Goal: Find specific page/section: Find specific page/section

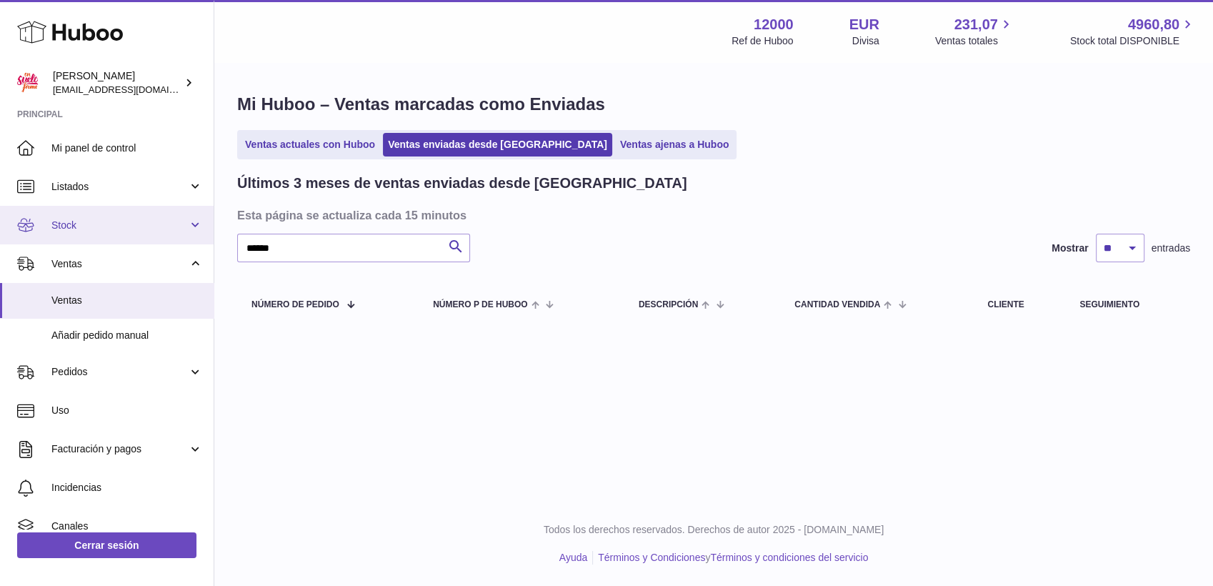
click at [70, 229] on span "Stock" at bounding box center [119, 226] width 136 height 14
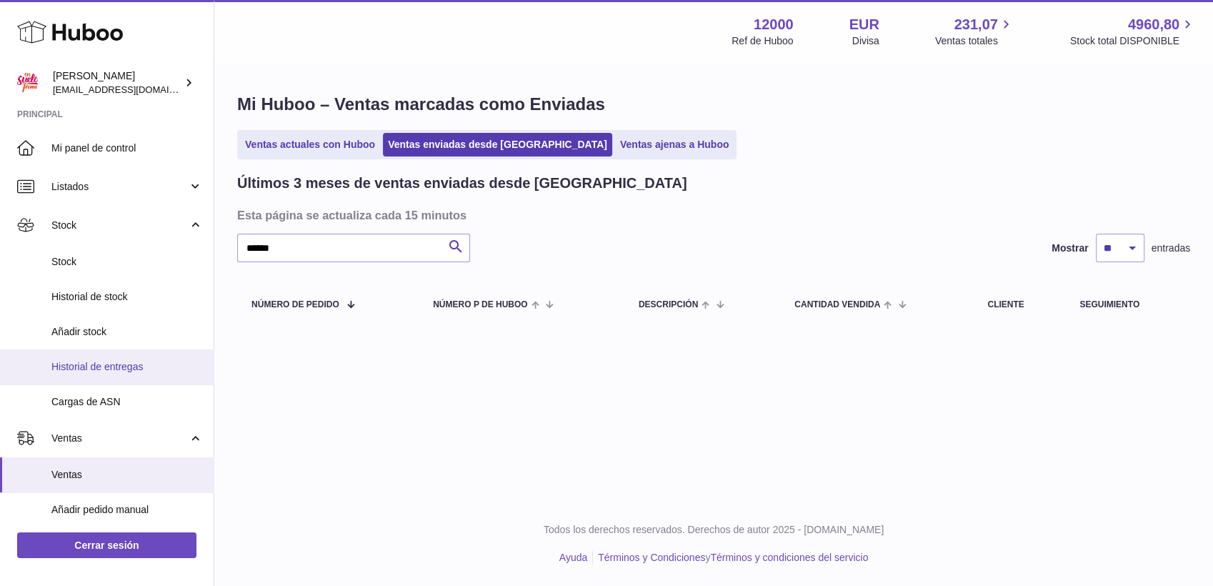
click at [105, 363] on span "Historial de entregas" at bounding box center [126, 367] width 151 height 14
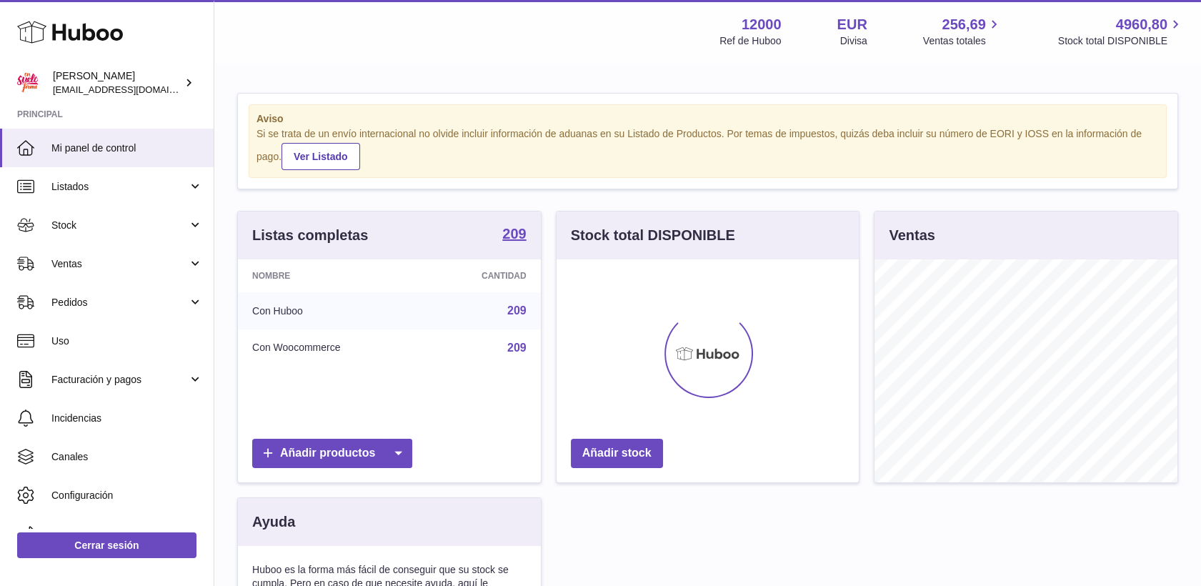
scroll to position [223, 303]
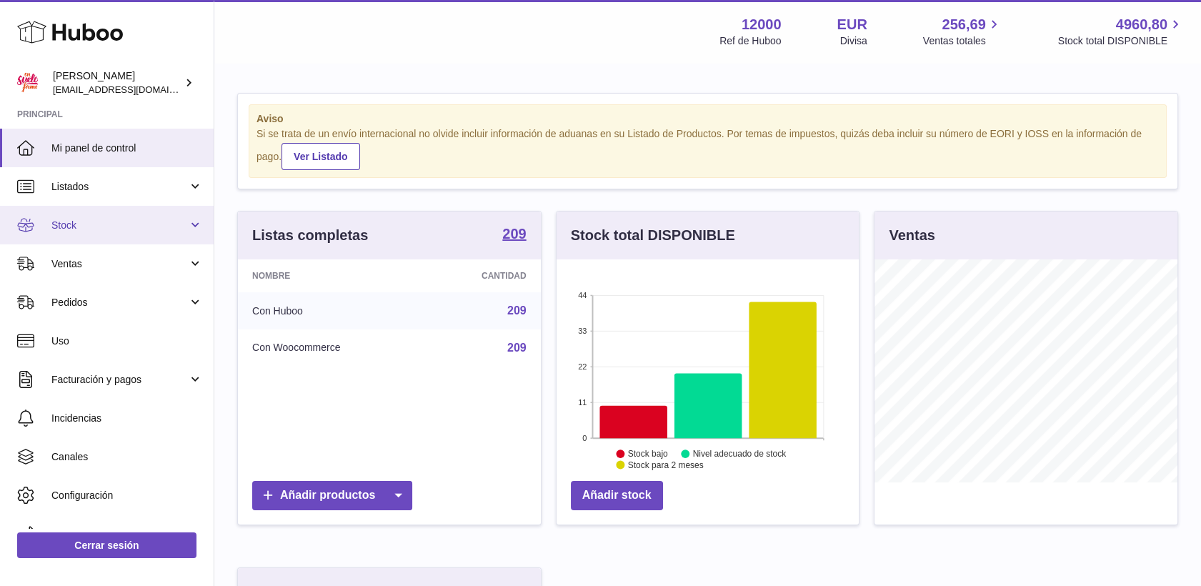
click at [61, 230] on span "Stock" at bounding box center [119, 226] width 136 height 14
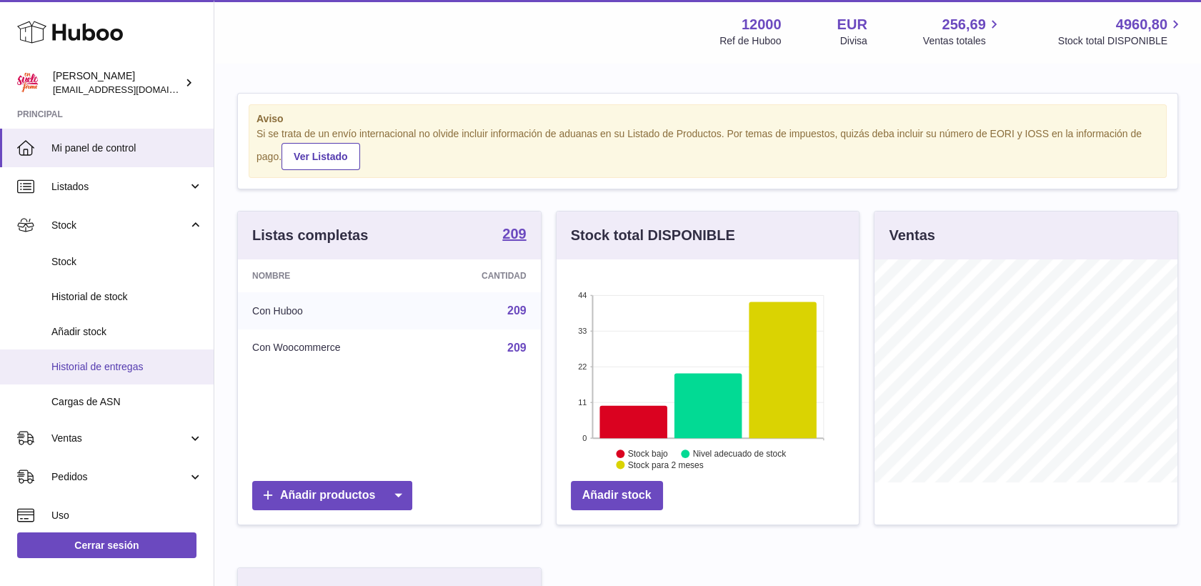
click at [85, 360] on span "Historial de entregas" at bounding box center [126, 367] width 151 height 14
